Goal: Task Accomplishment & Management: Use online tool/utility

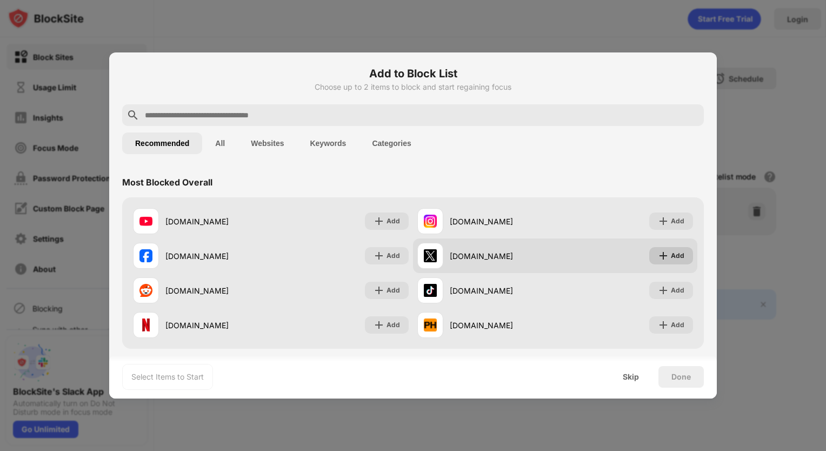
click at [660, 254] on img at bounding box center [663, 255] width 11 height 11
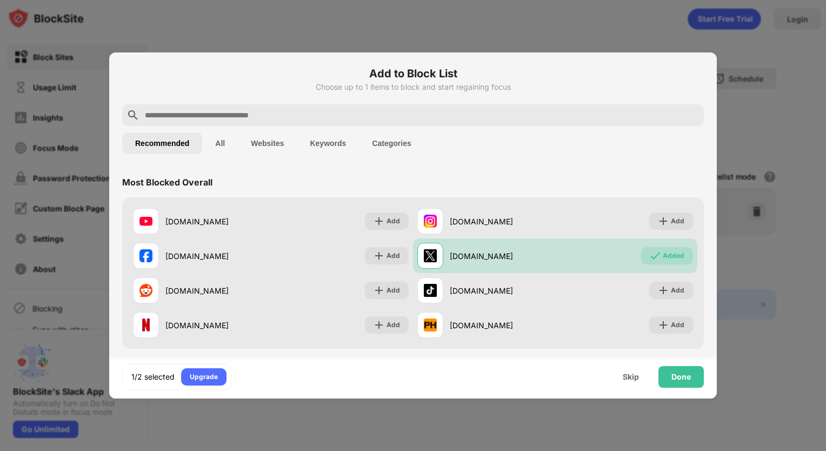
click at [260, 101] on div "Add to Block List Choose up to 1 items to block and start regaining focus" at bounding box center [413, 84] width 582 height 39
click at [242, 114] on input "text" at bounding box center [422, 115] width 556 height 13
type input "*"
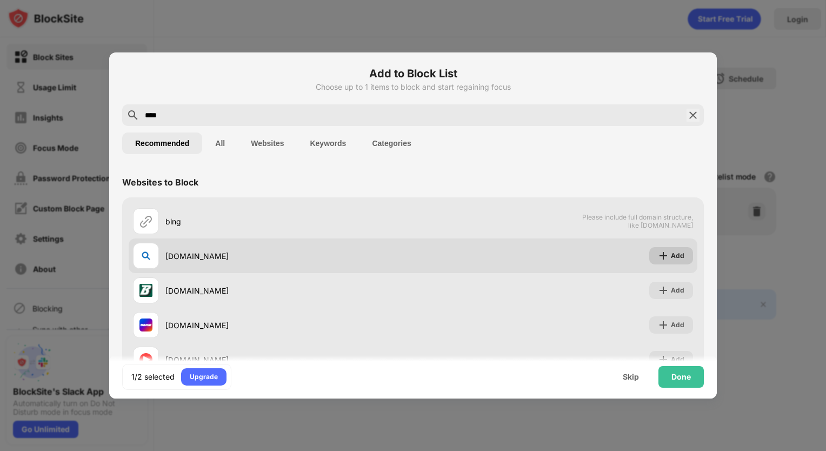
type input "****"
click at [676, 257] on div "Add" at bounding box center [678, 255] width 14 height 11
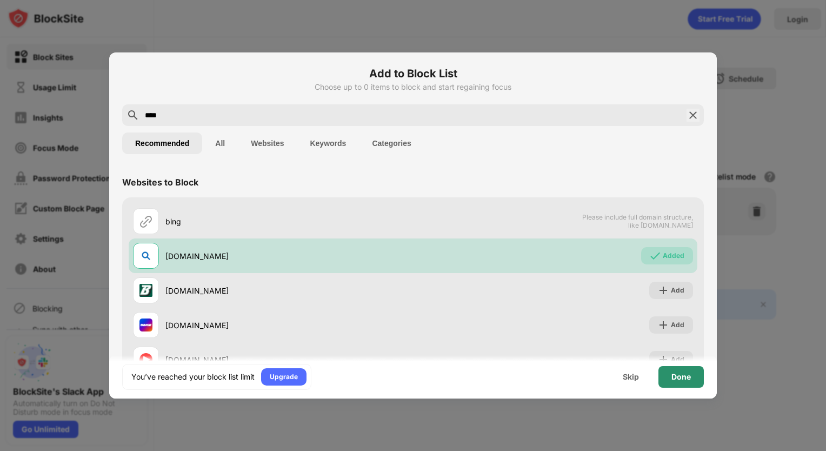
click at [673, 385] on div "Done" at bounding box center [681, 377] width 45 height 22
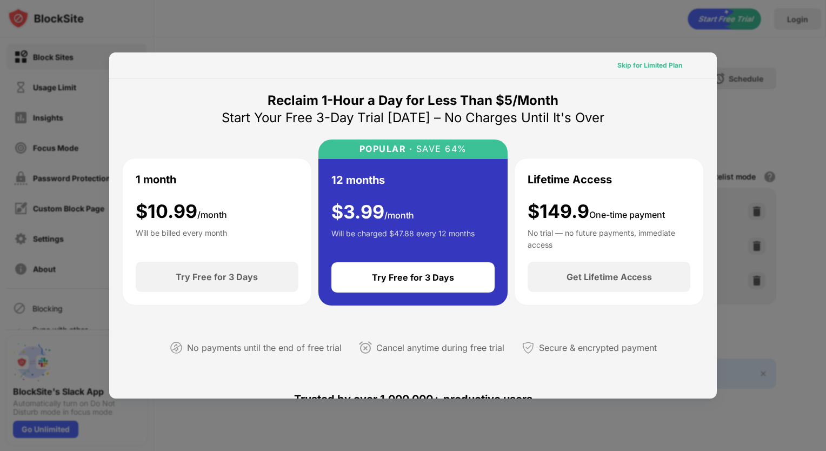
click at [666, 58] on div "Skip for Limited Plan" at bounding box center [650, 65] width 82 height 17
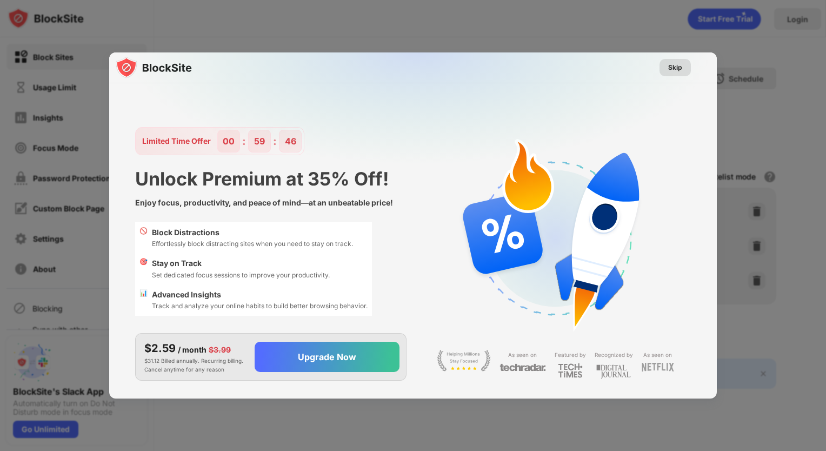
click at [666, 63] on div "Skip" at bounding box center [675, 67] width 31 height 17
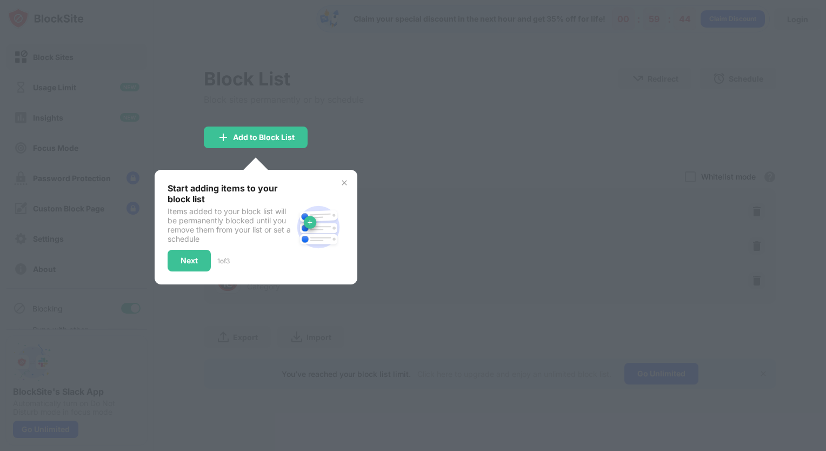
click at [342, 186] on img at bounding box center [344, 182] width 9 height 9
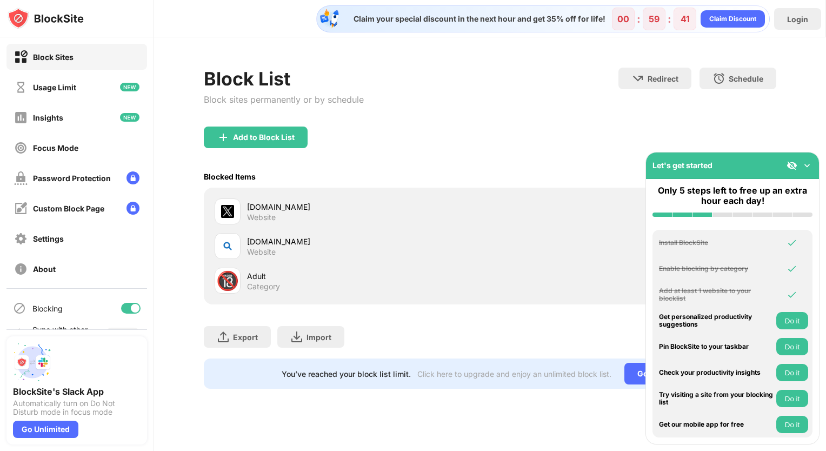
click at [805, 168] on img at bounding box center [807, 165] width 11 height 11
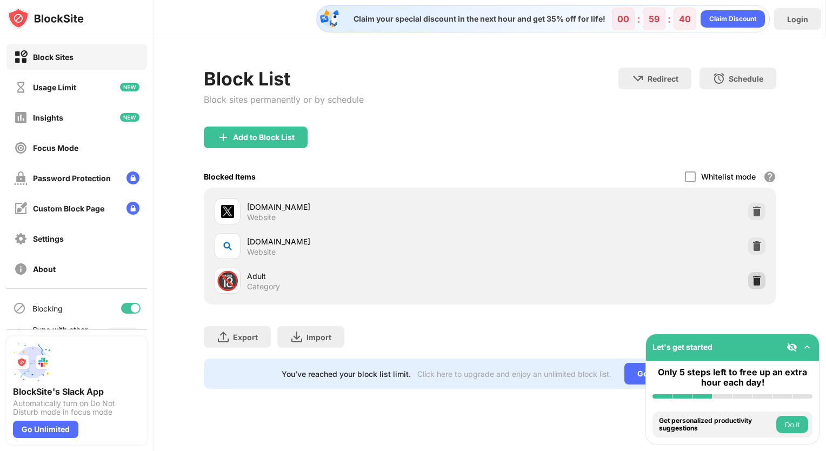
click at [756, 282] on img at bounding box center [757, 280] width 11 height 11
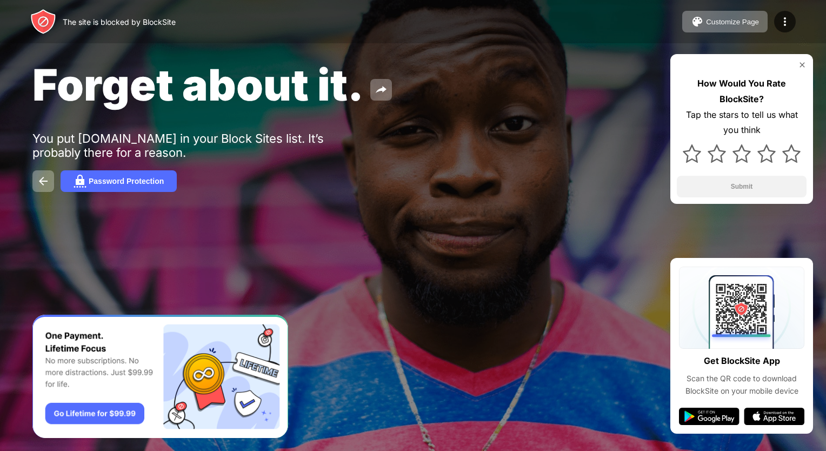
click at [14, 88] on div "Forget about it. You put x.com in your Block Sites list. It’s probably there fo…" at bounding box center [413, 125] width 826 height 250
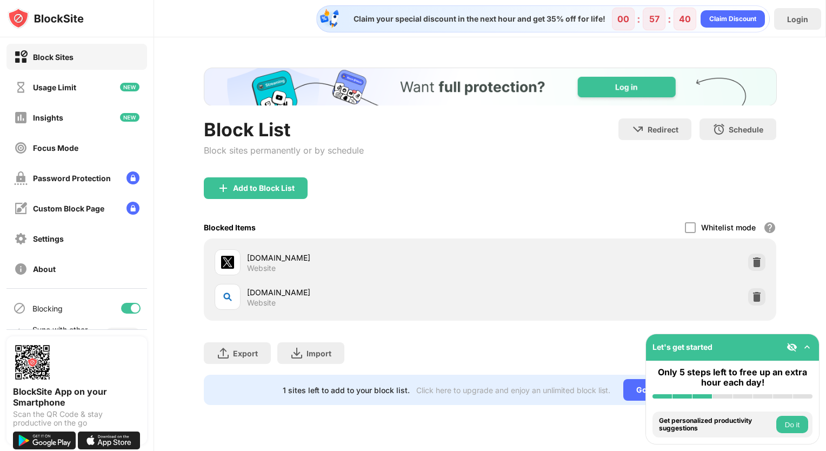
click at [758, 297] on img at bounding box center [757, 296] width 11 height 11
